Goal: Information Seeking & Learning: Learn about a topic

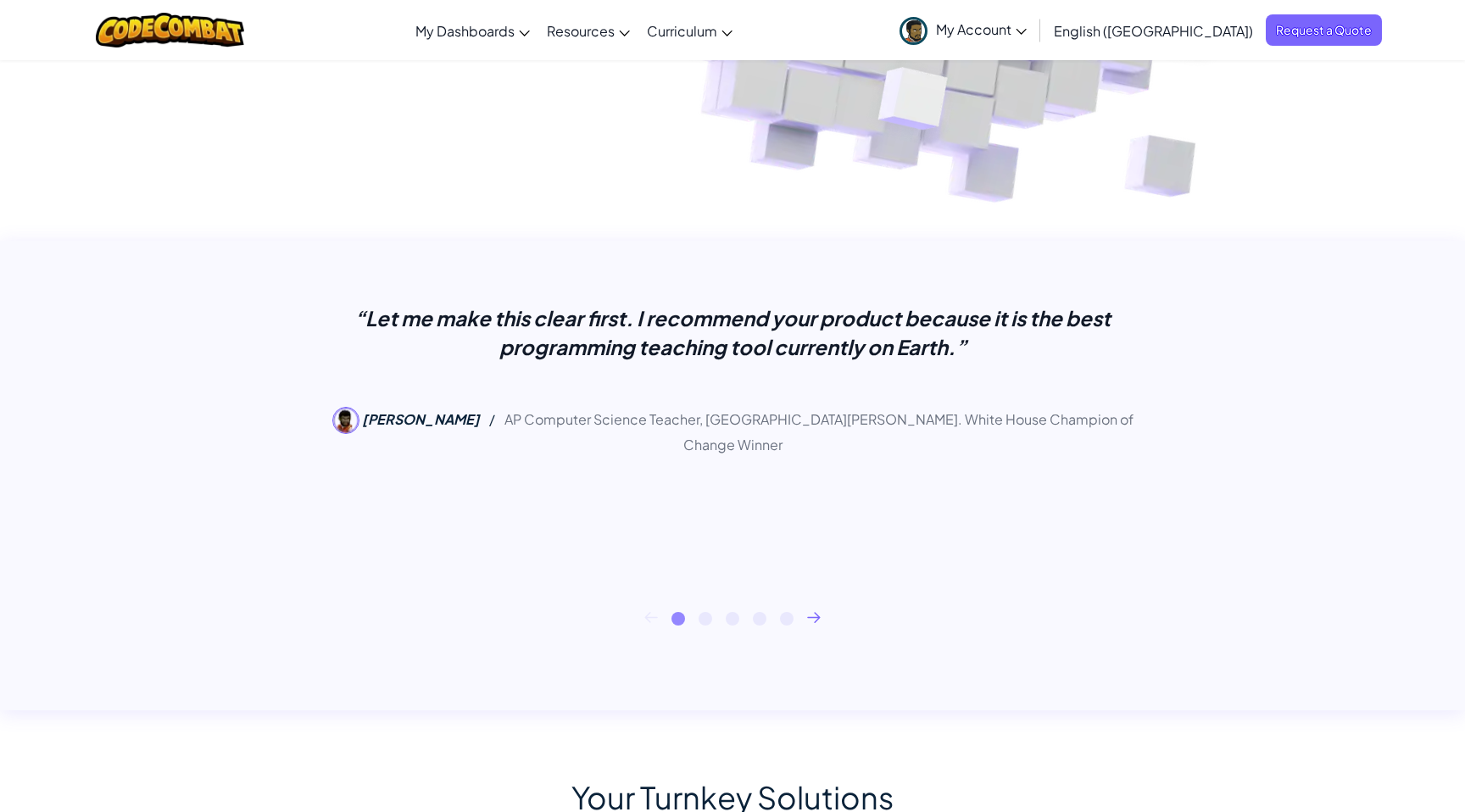
scroll to position [524, 0]
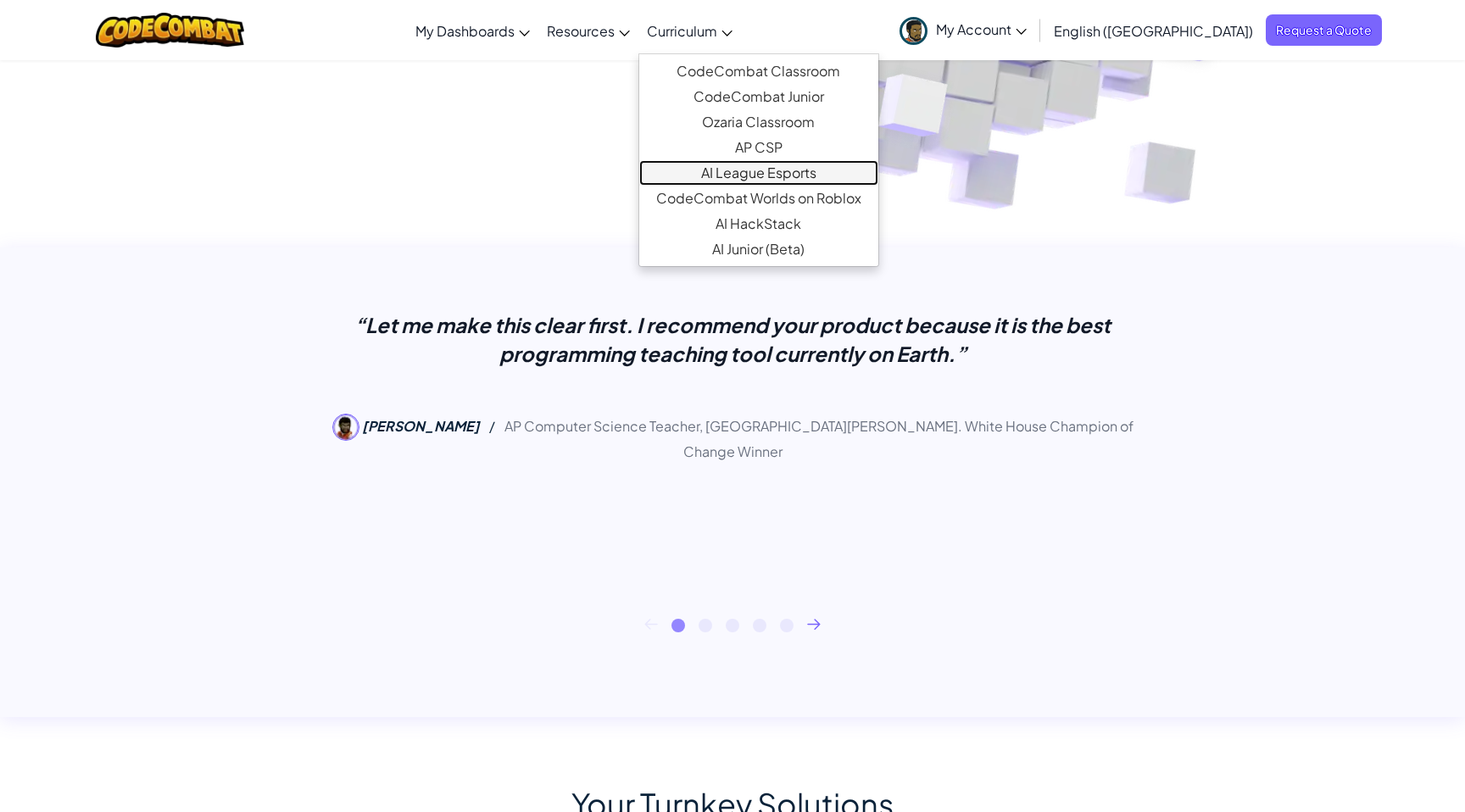
click at [816, 176] on link "AI League Esports" at bounding box center [758, 173] width 239 height 26
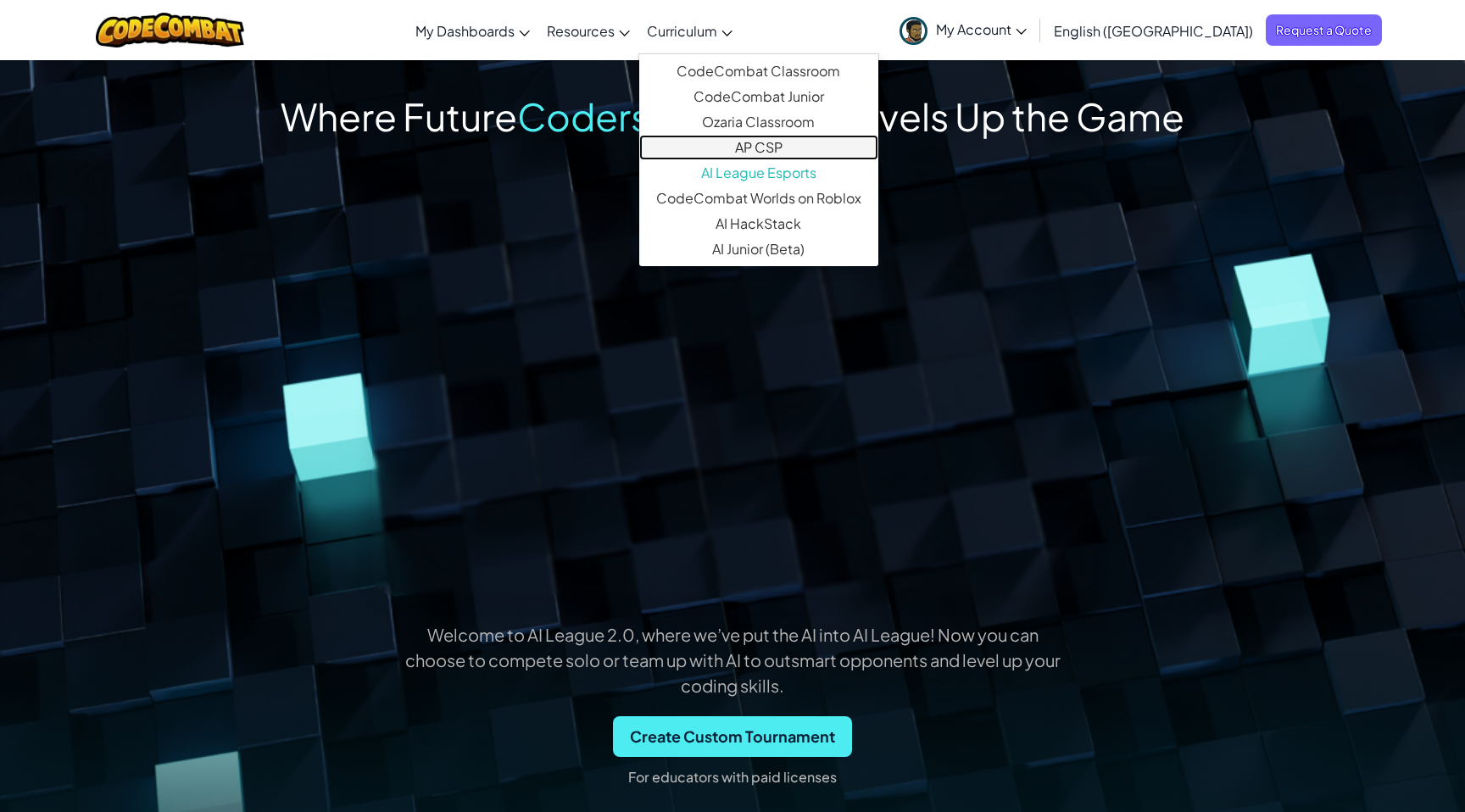
click at [835, 145] on link "AP CSP" at bounding box center [758, 147] width 239 height 26
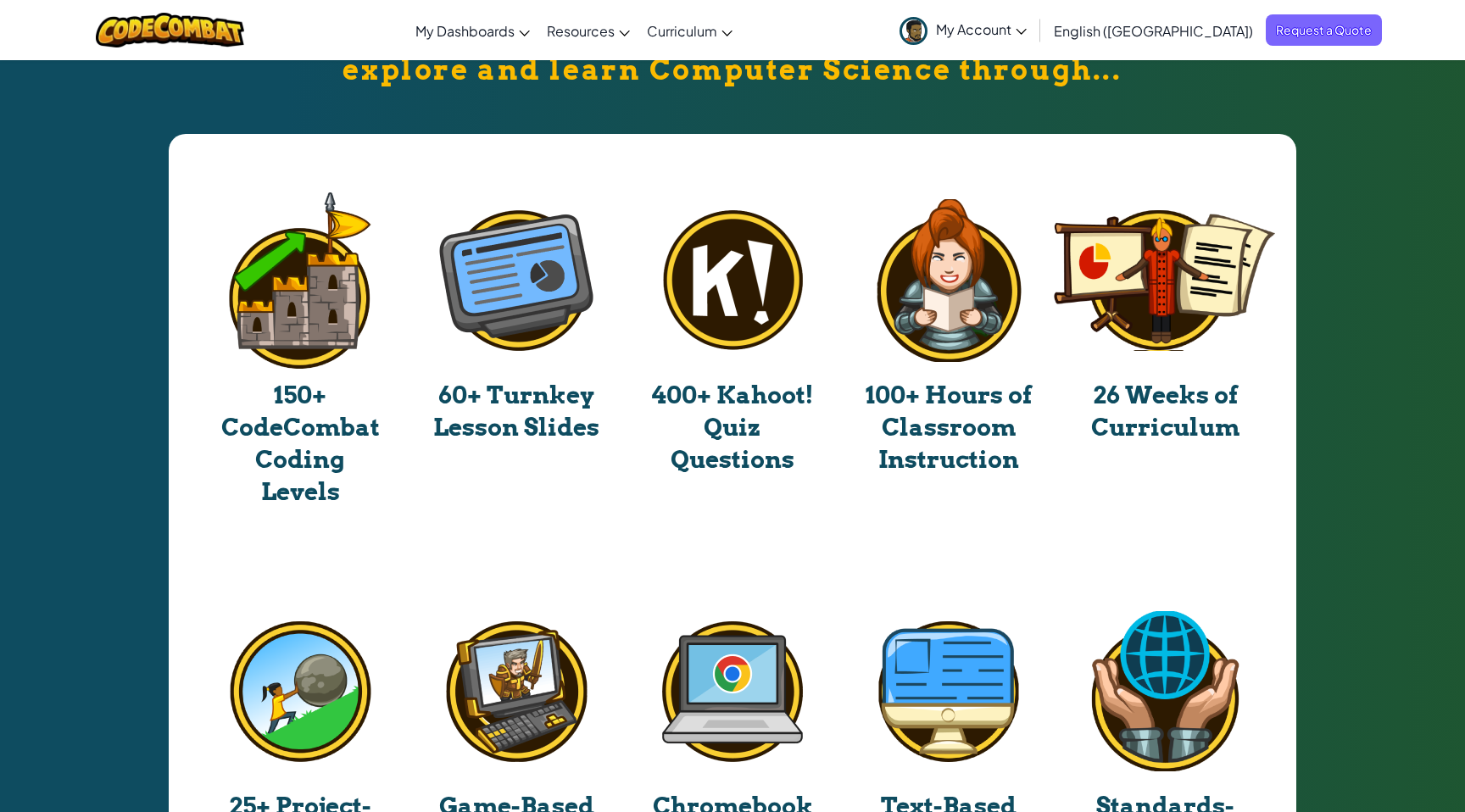
scroll to position [3063, 0]
